Goal: Task Accomplishment & Management: Use online tool/utility

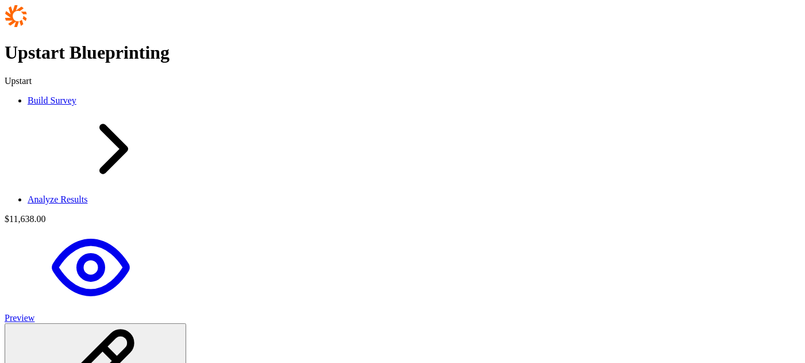
scroll to position [2126, 0]
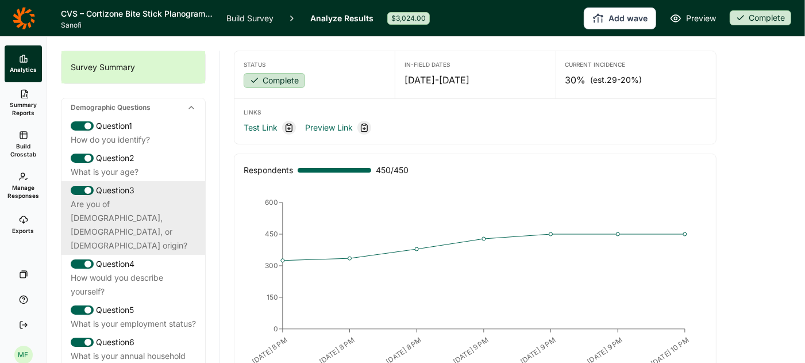
scroll to position [7, 0]
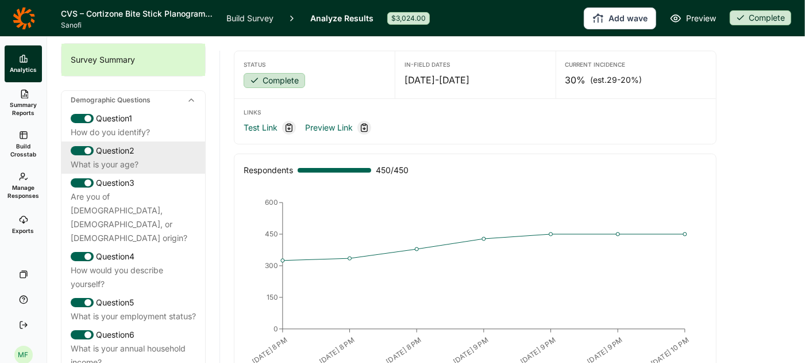
click at [127, 157] on div "What is your age?" at bounding box center [133, 164] width 125 height 14
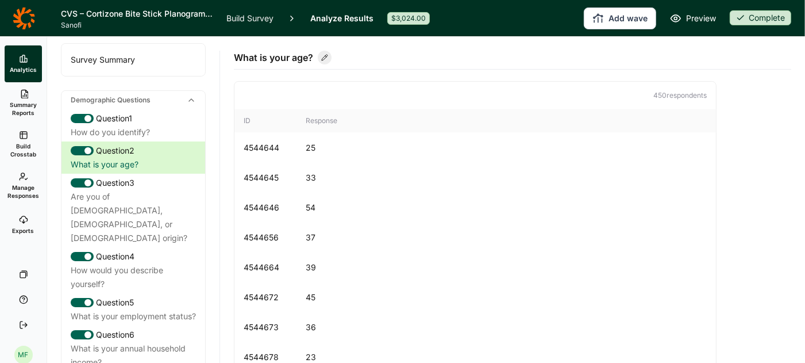
scroll to position [61, 0]
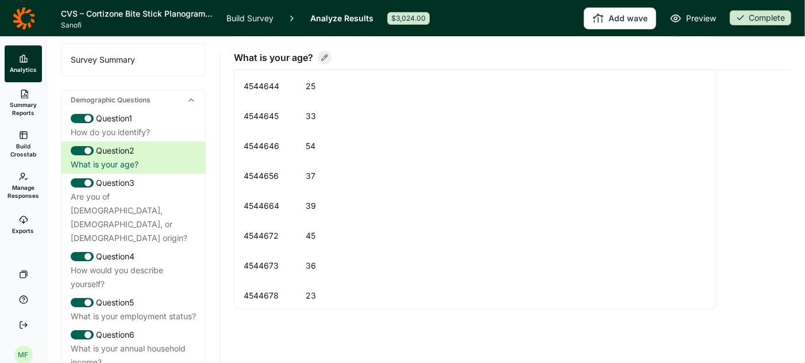
click at [22, 104] on span "Summary Reports" at bounding box center [23, 109] width 28 height 16
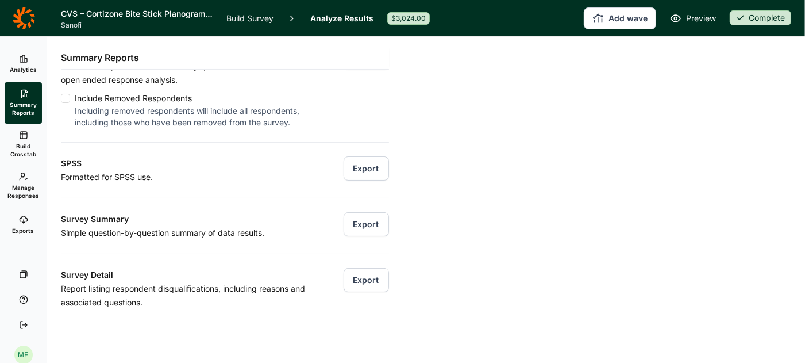
scroll to position [122, 0]
click at [363, 220] on button "Export" at bounding box center [366, 223] width 45 height 24
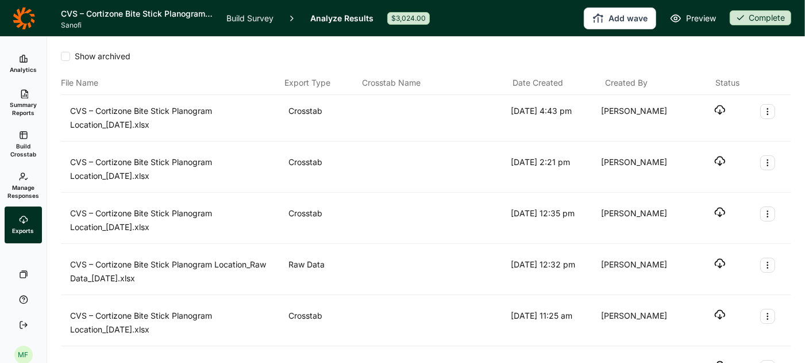
click at [719, 110] on use "button" at bounding box center [720, 110] width 10 height 9
